Goal: Browse casually: Explore the website without a specific task or goal

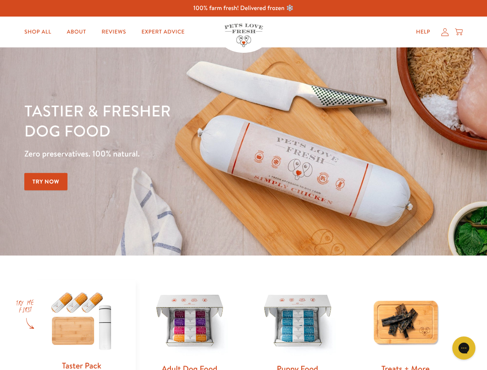
click at [244, 185] on div "Tastier & fresher dog food Zero preservatives. 100% natural. Try Now" at bounding box center [170, 152] width 293 height 102
click at [464, 348] on icon "Gorgias live chat" at bounding box center [463, 348] width 7 height 7
